Goal: Task Accomplishment & Management: Use online tool/utility

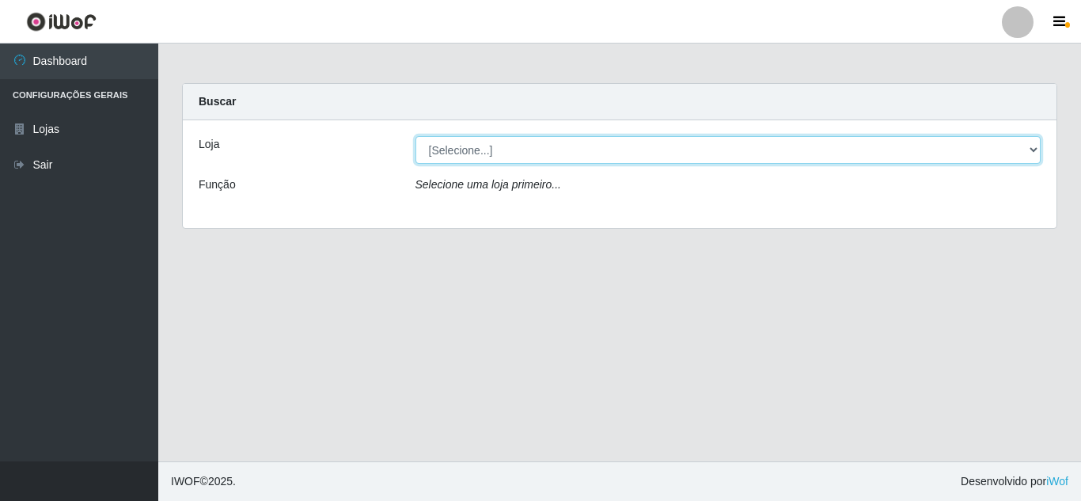
click at [484, 148] on select "[Selecione...] Extrabom - Loja 01 Centro de Distribuição" at bounding box center [728, 150] width 626 height 28
select select "435"
click at [415, 136] on select "[Selecione...] Extrabom - Loja 01 Centro de Distribuição" at bounding box center [728, 150] width 626 height 28
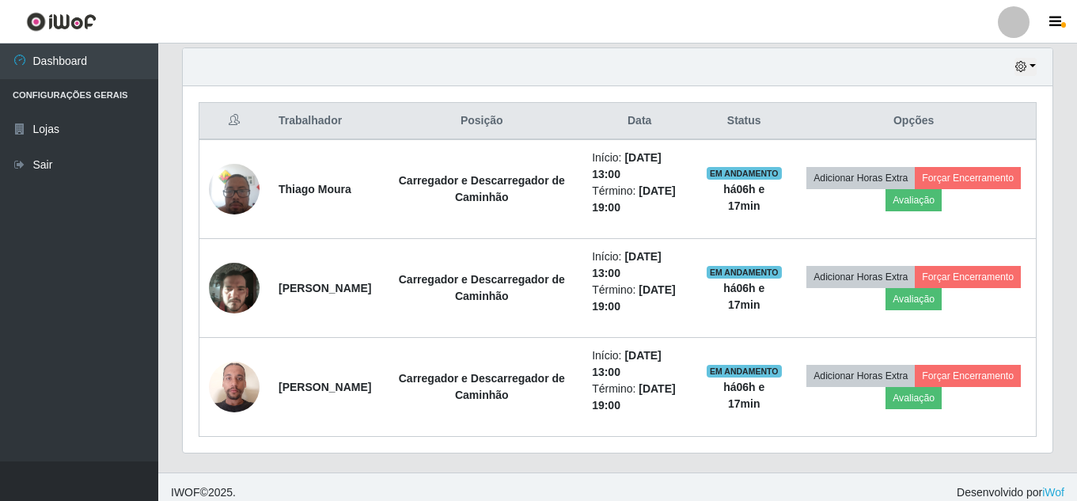
scroll to position [790913, 790371]
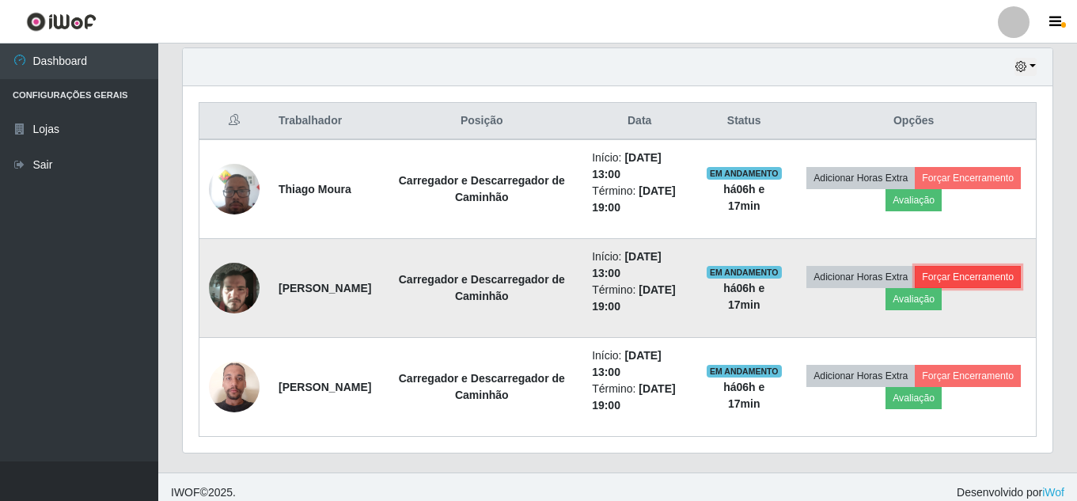
click at [915, 288] on button "Forçar Encerramento" at bounding box center [968, 277] width 106 height 22
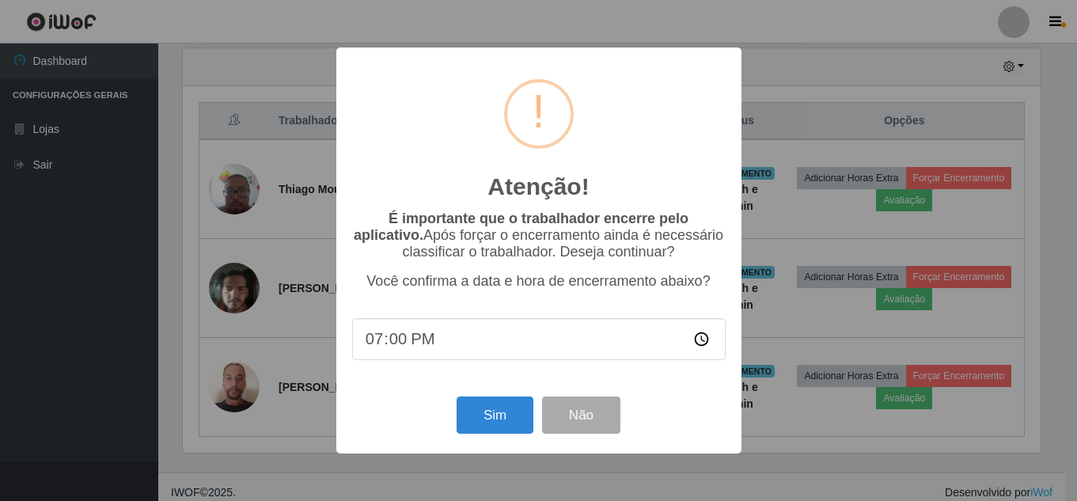
scroll to position [328, 862]
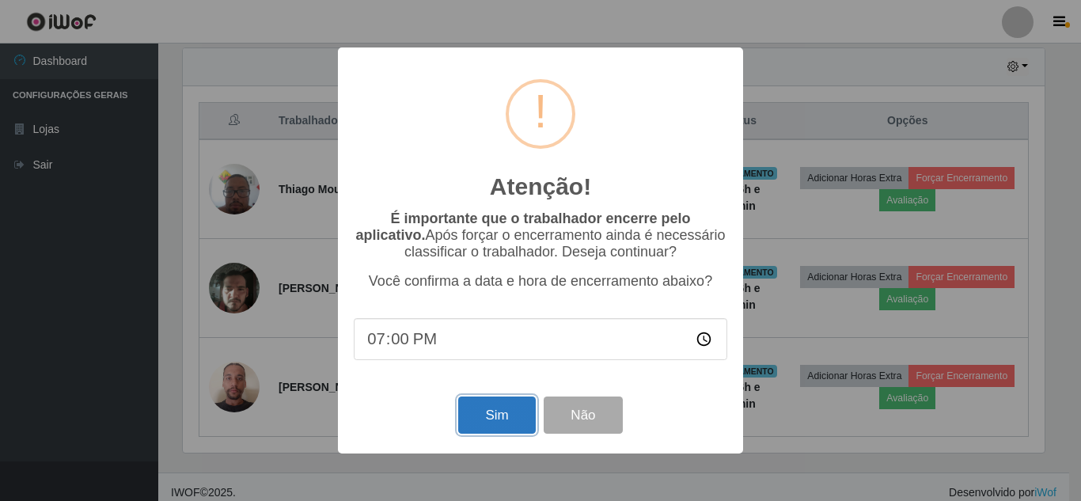
click at [483, 425] on button "Sim" at bounding box center [496, 414] width 77 height 37
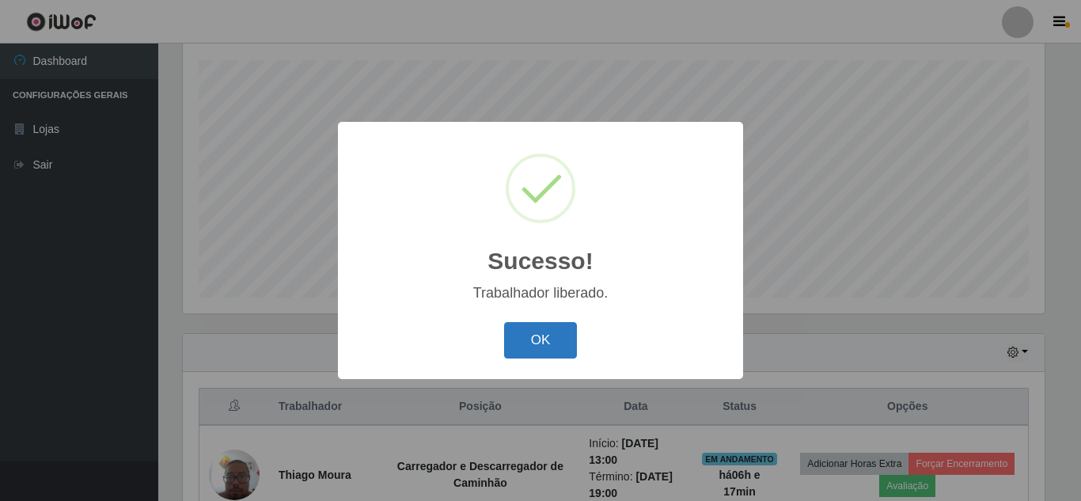
click at [545, 337] on button "OK" at bounding box center [541, 340] width 74 height 37
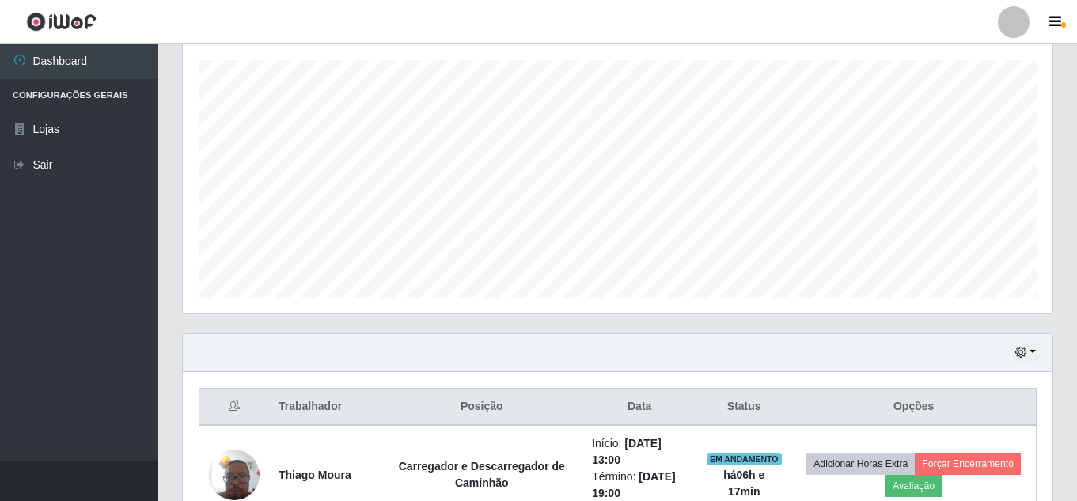
scroll to position [466, 0]
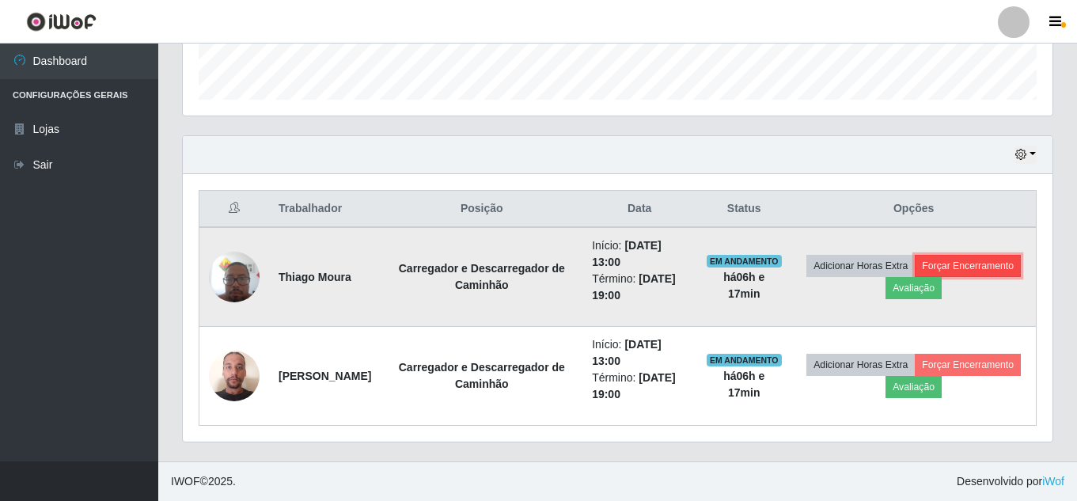
click at [988, 264] on button "Forçar Encerramento" at bounding box center [968, 266] width 106 height 22
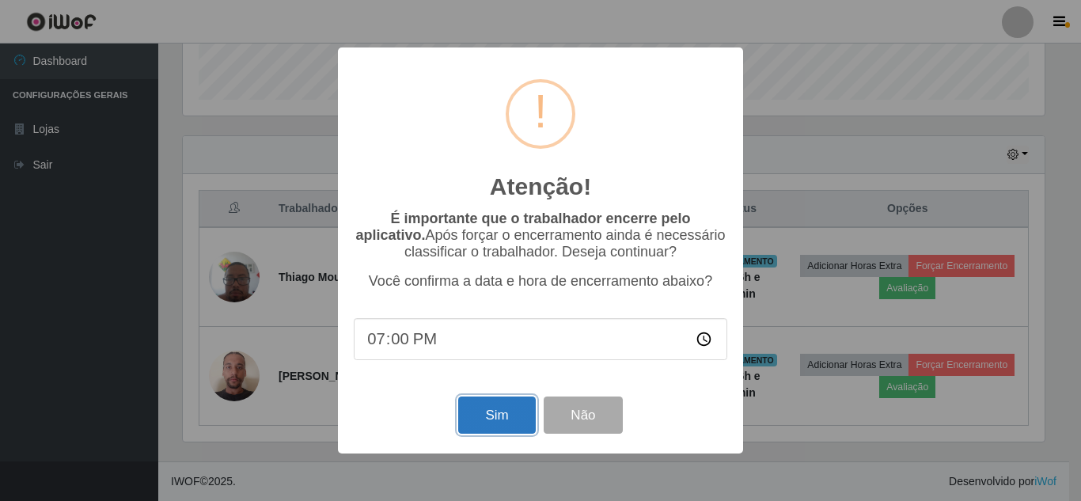
click at [493, 421] on button "Sim" at bounding box center [496, 414] width 77 height 37
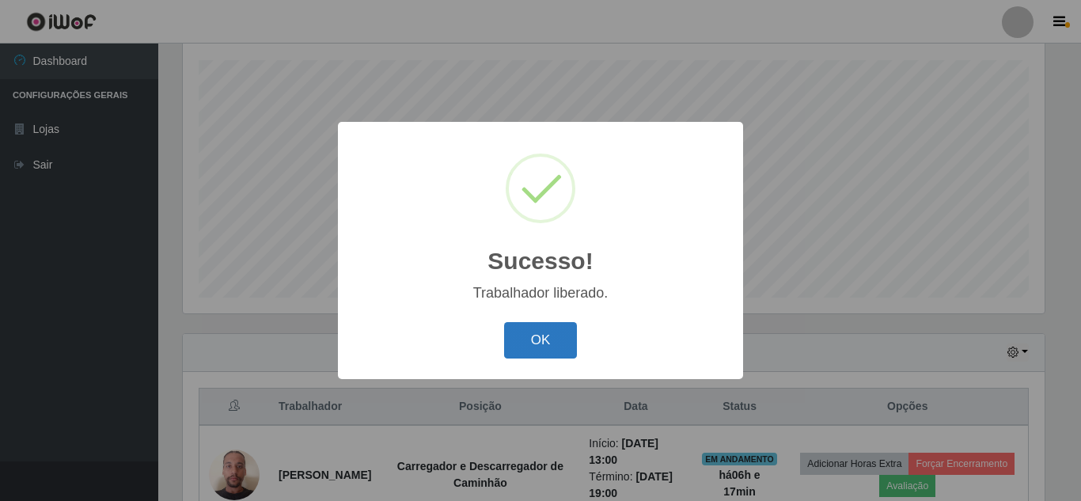
click at [544, 344] on button "OK" at bounding box center [541, 340] width 74 height 37
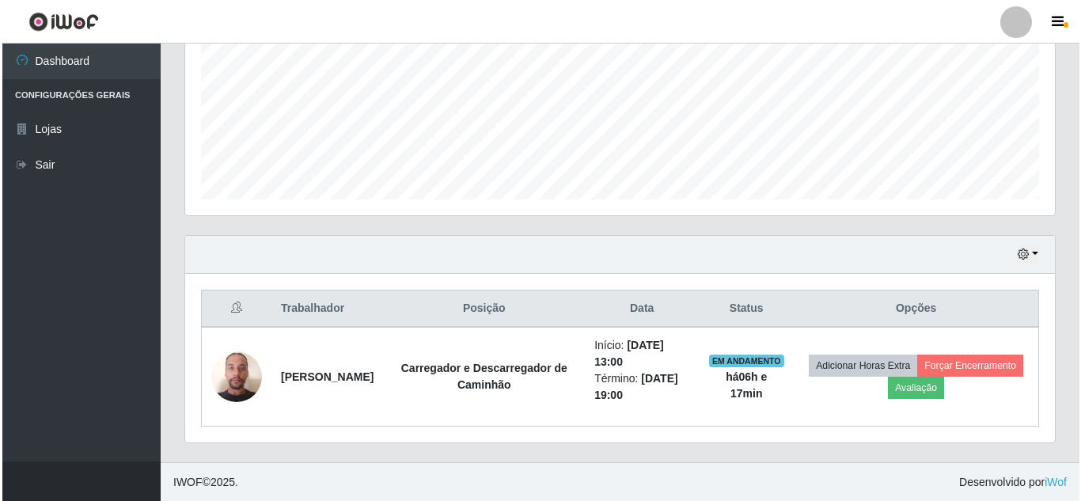
scroll to position [367, 0]
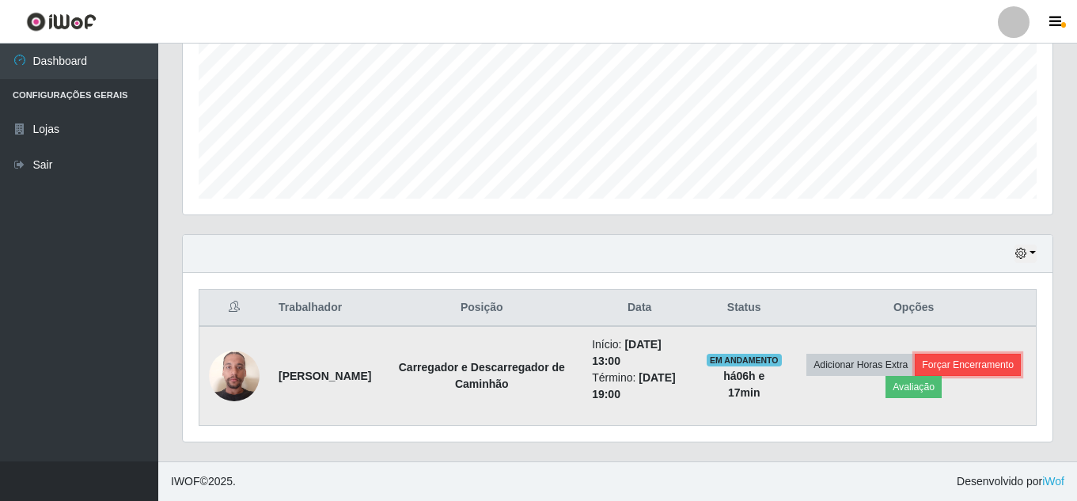
click at [968, 360] on button "Forçar Encerramento" at bounding box center [968, 365] width 106 height 22
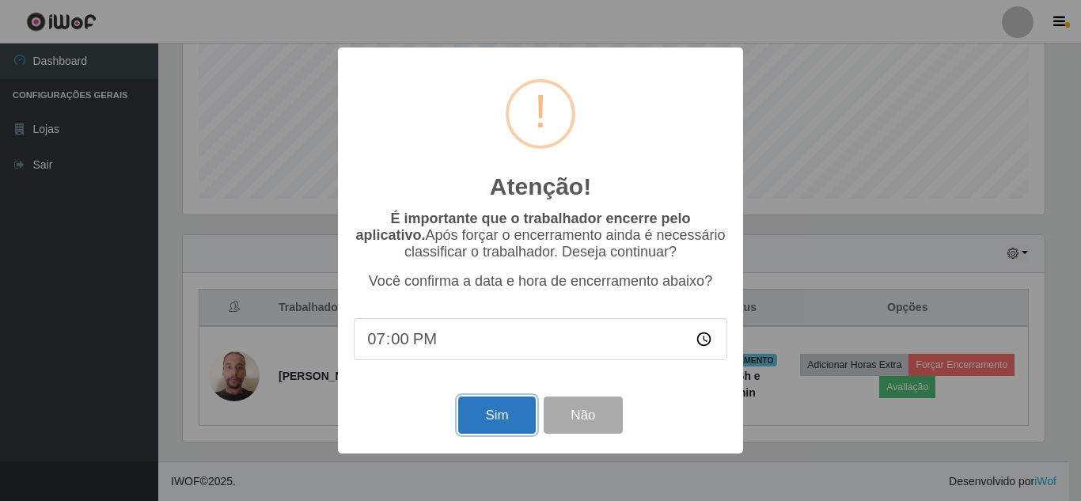
click at [488, 415] on button "Sim" at bounding box center [496, 414] width 77 height 37
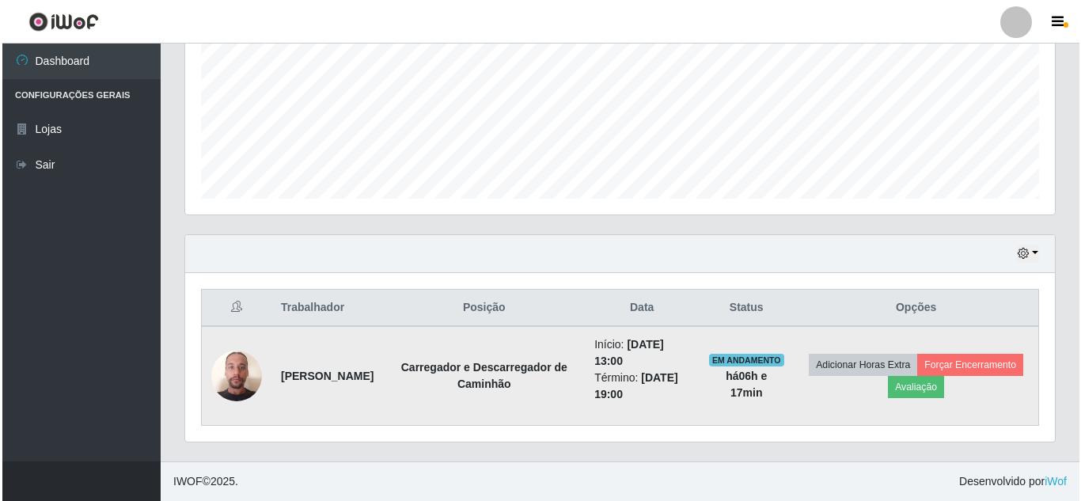
scroll to position [0, 0]
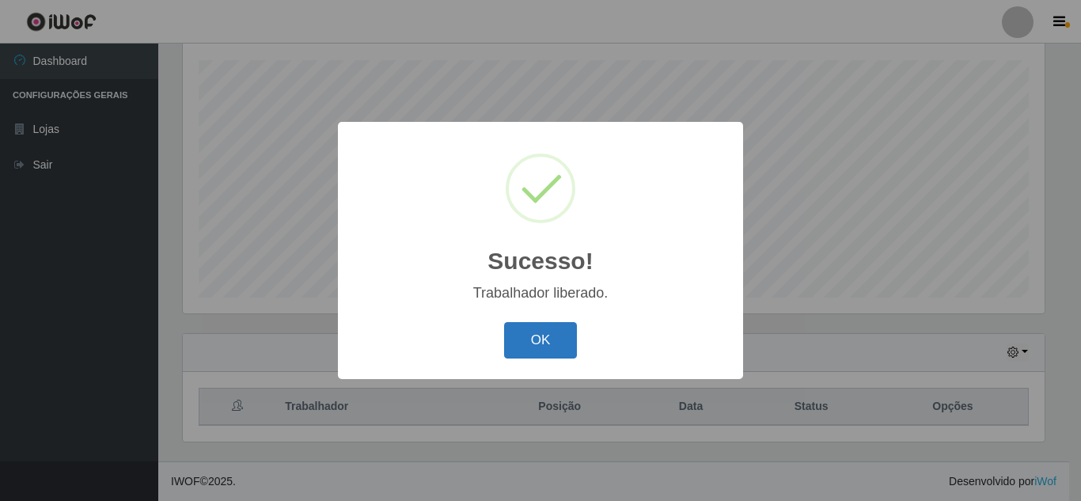
click at [527, 333] on button "OK" at bounding box center [541, 340] width 74 height 37
